Goal: Task Accomplishment & Management: Complete application form

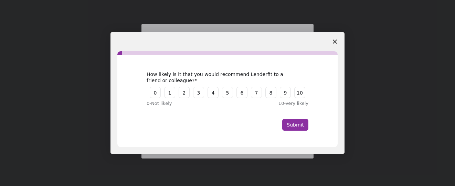
click at [337, 44] on span "Close survey" at bounding box center [334, 41] width 19 height 19
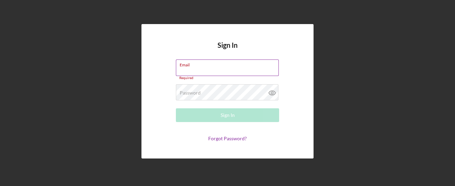
click at [200, 65] on div "Email Required" at bounding box center [227, 69] width 103 height 21
type input "[EMAIL_ADDRESS][DOMAIN_NAME]"
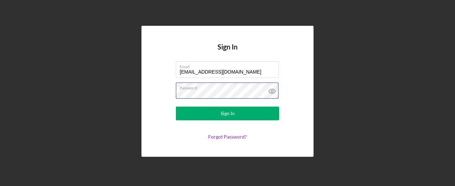
click at [176, 107] on button "Sign In" at bounding box center [227, 114] width 103 height 14
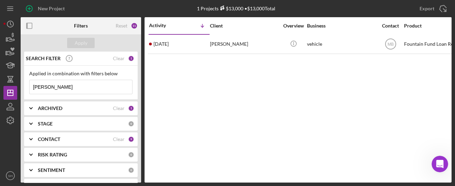
drag, startPoint x: 55, startPoint y: 89, endPoint x: 25, endPoint y: 84, distance: 29.9
click at [25, 84] on div "Applied in combination with filters below [PERSON_NAME] Icon/Menu Close" at bounding box center [80, 83] width 113 height 34
type input "[PERSON_NAME]"
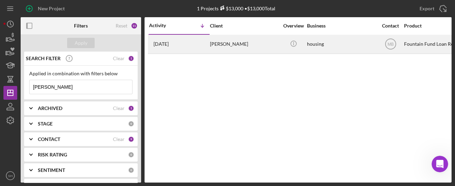
click at [169, 45] on time "[DATE]" at bounding box center [160, 44] width 15 height 6
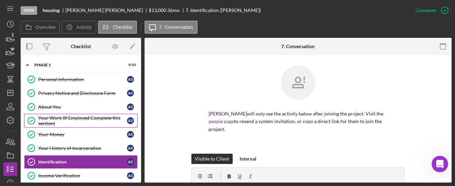
scroll to position [32, 0]
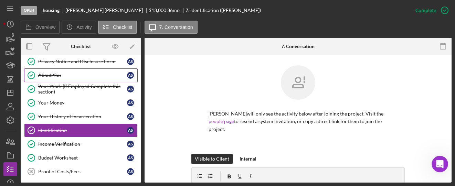
click at [55, 75] on div "About You" at bounding box center [82, 76] width 89 height 6
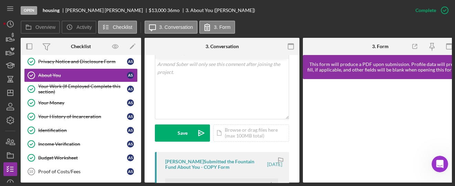
scroll to position [183, 0]
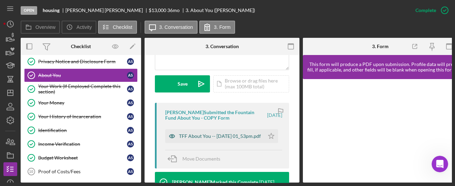
click at [214, 138] on div "TFF About You -- [DATE] 01_53pm.pdf" at bounding box center [220, 136] width 82 height 6
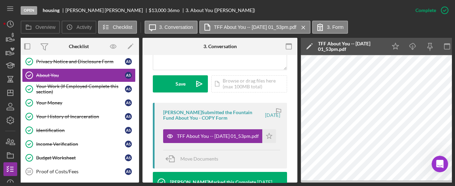
scroll to position [0, 0]
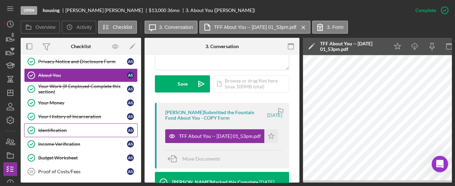
click at [42, 128] on div "Identification" at bounding box center [82, 131] width 89 height 6
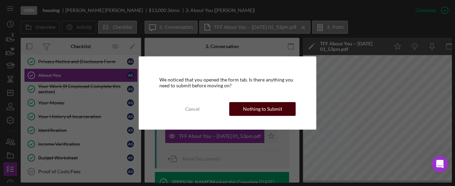
click at [242, 115] on button "Nothing to Submit" at bounding box center [262, 109] width 66 height 14
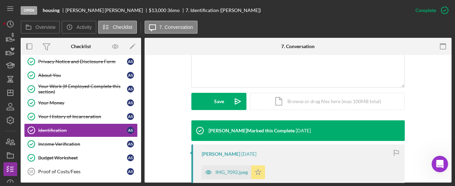
scroll to position [183, 0]
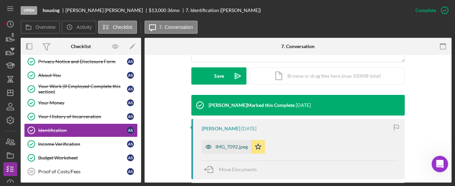
click at [238, 152] on div "IMG_7092.jpeg" at bounding box center [227, 147] width 50 height 14
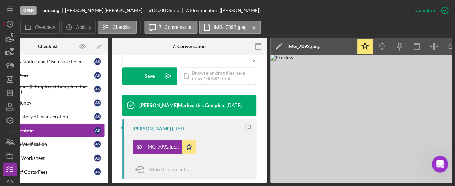
scroll to position [0, 0]
click at [391, 130] on img at bounding box center [373, 119] width 206 height 128
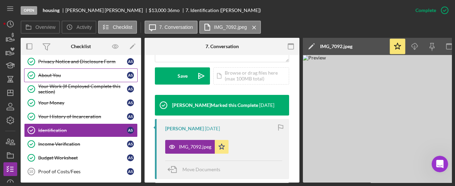
click at [45, 76] on div "About You" at bounding box center [82, 76] width 89 height 6
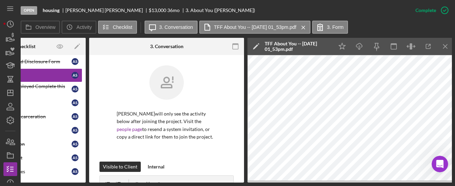
scroll to position [0, 61]
